Goal: Task Accomplishment & Management: Check status

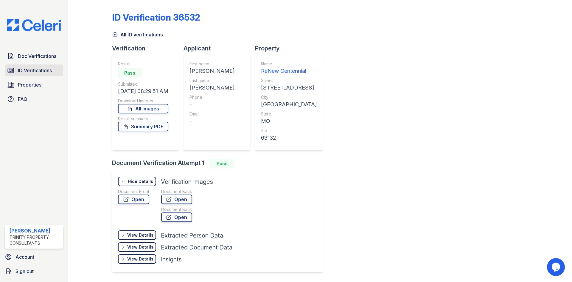
click at [34, 68] on span "ID Verifications" at bounding box center [35, 70] width 34 height 7
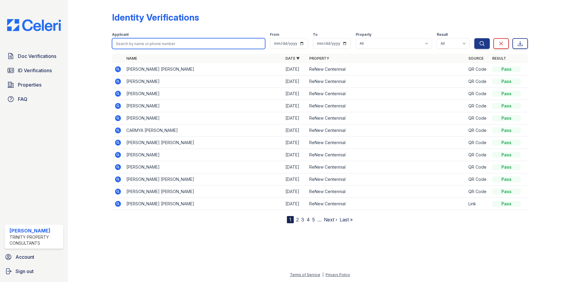
click at [149, 43] on input "search" at bounding box center [188, 43] width 153 height 11
type input "aubrie"
click at [475, 38] on button "Search" at bounding box center [483, 43] width 16 height 11
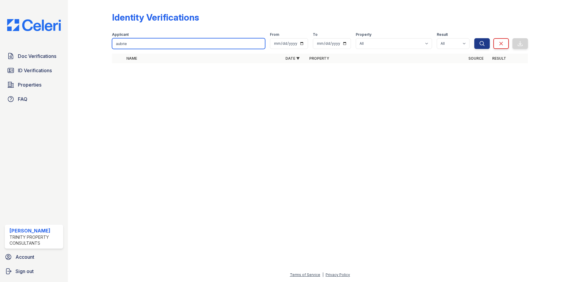
click at [142, 45] on input "aubrie" at bounding box center [188, 43] width 153 height 11
type input "aubrie"
click at [131, 44] on input "aubrie" at bounding box center [188, 43] width 153 height 11
click at [475, 38] on button "Search" at bounding box center [483, 43] width 16 height 11
drag, startPoint x: 131, startPoint y: 44, endPoint x: 106, endPoint y: 43, distance: 24.5
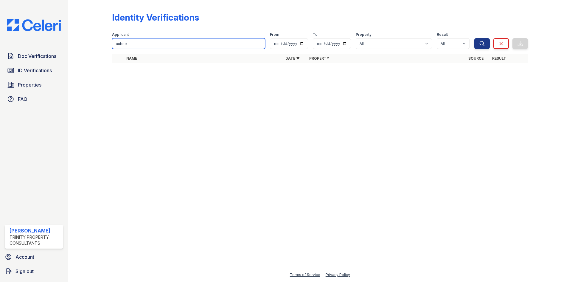
click at [106, 43] on div "Identity Verifications Filter Applicant aubrie From To Property All ReNew Cente…" at bounding box center [320, 39] width 485 height 79
